Goal: Task Accomplishment & Management: Manage account settings

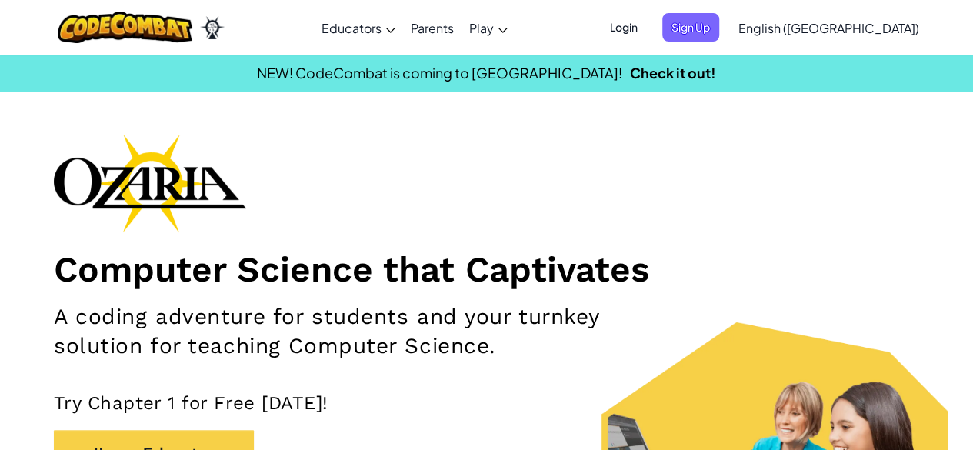
click at [647, 26] on span "Login" at bounding box center [624, 27] width 46 height 28
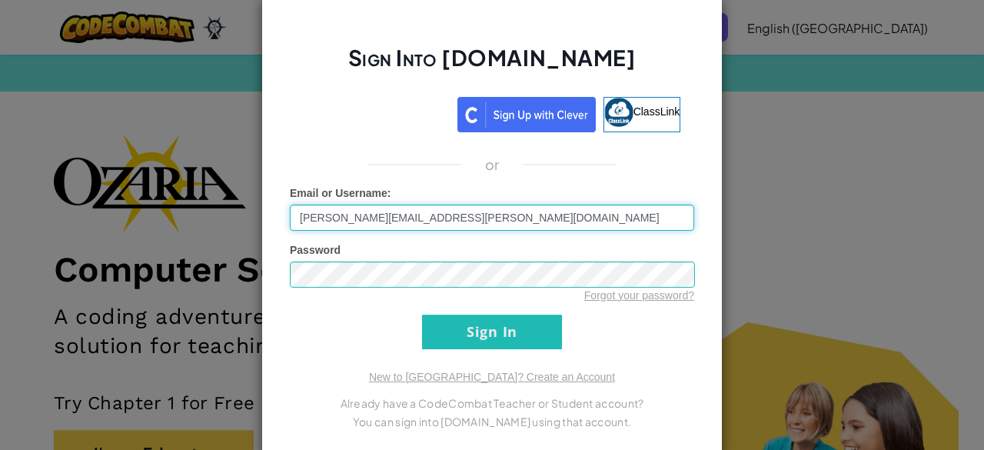
type input "[PERSON_NAME][EMAIL_ADDRESS][PERSON_NAME][DOMAIN_NAME]"
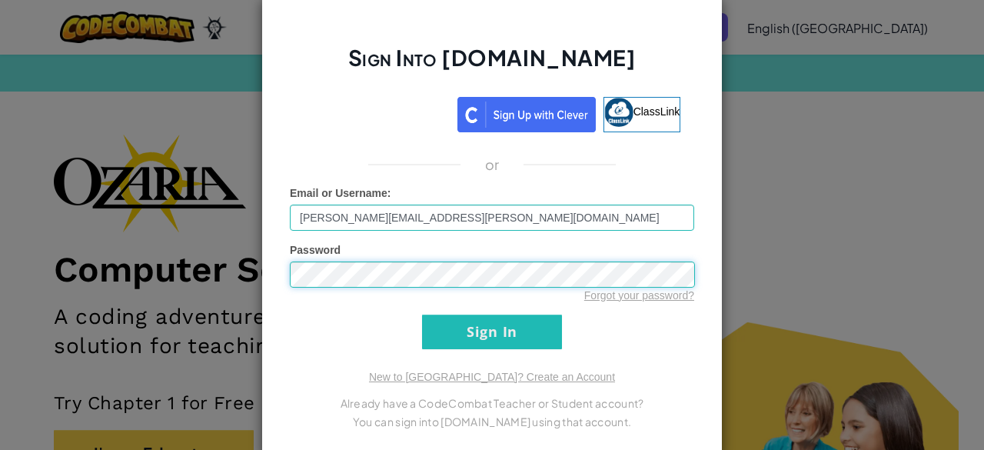
click at [422, 315] on input "Sign In" at bounding box center [492, 332] width 140 height 35
